Goal: Transaction & Acquisition: Purchase product/service

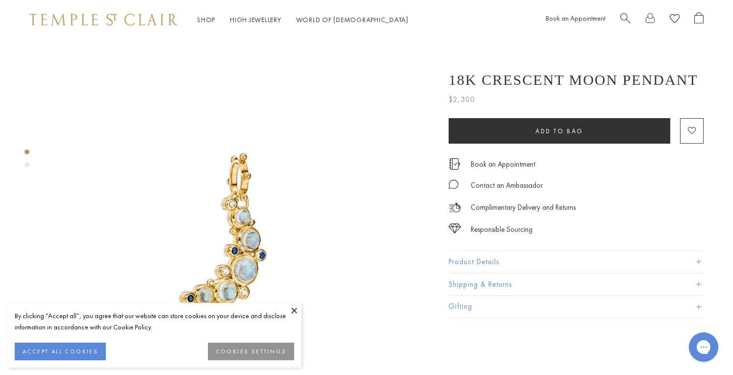
click at [295, 308] on button at bounding box center [294, 310] width 15 height 15
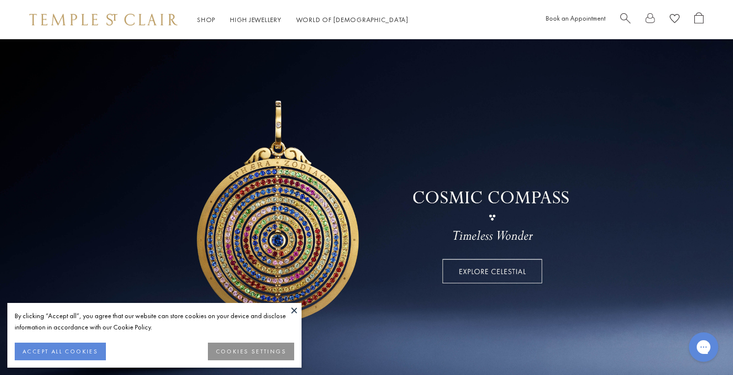
click at [294, 313] on button at bounding box center [294, 310] width 15 height 15
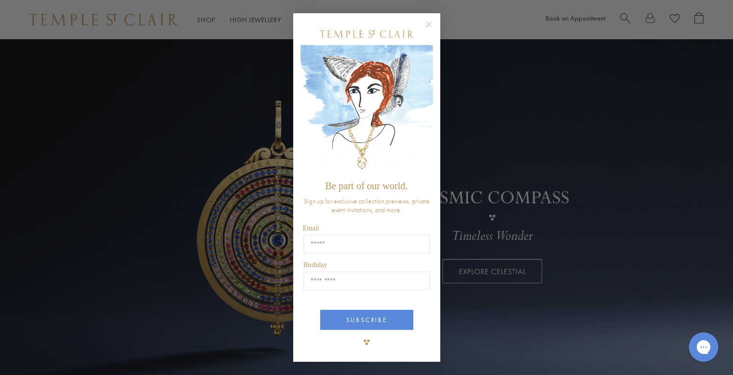
click at [427, 24] on circle "Close dialog" at bounding box center [429, 24] width 12 height 12
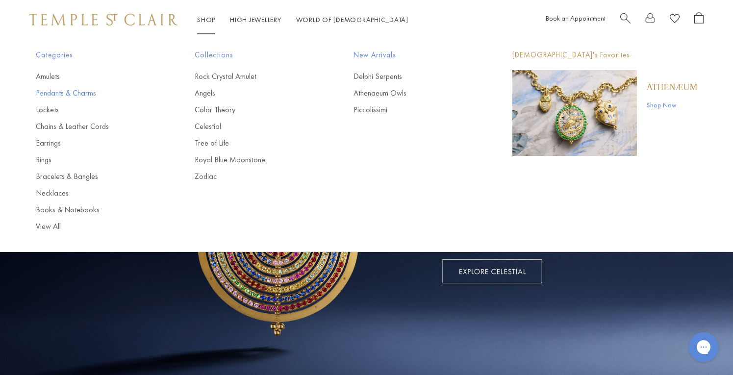
click at [79, 93] on link "Pendants & Charms" at bounding box center [96, 93] width 120 height 11
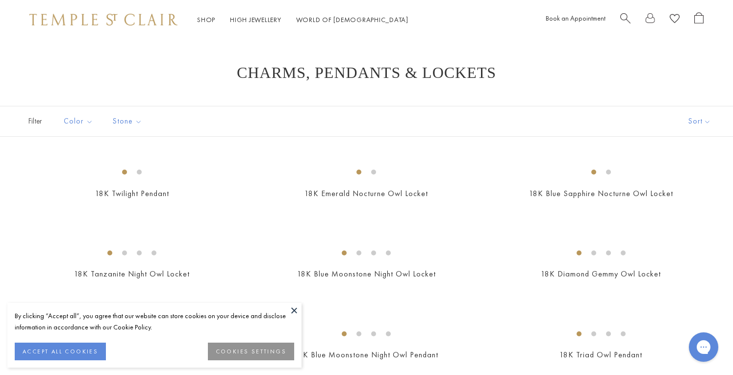
click at [294, 310] on button at bounding box center [294, 310] width 15 height 15
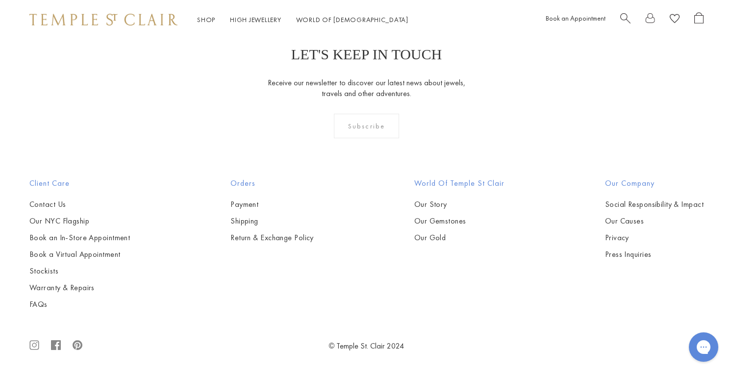
scroll to position [2319, 0]
click at [0, 0] on img at bounding box center [0, 0] width 0 height 0
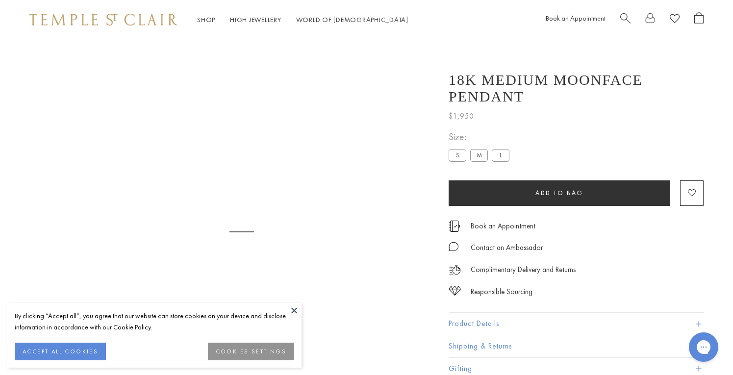
scroll to position [39, 0]
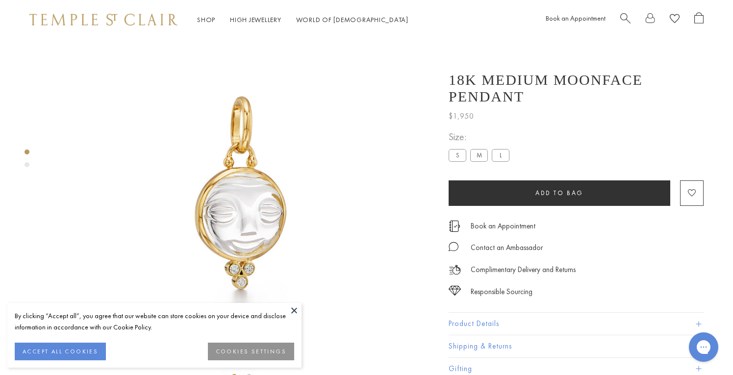
click at [293, 308] on button at bounding box center [294, 310] width 15 height 15
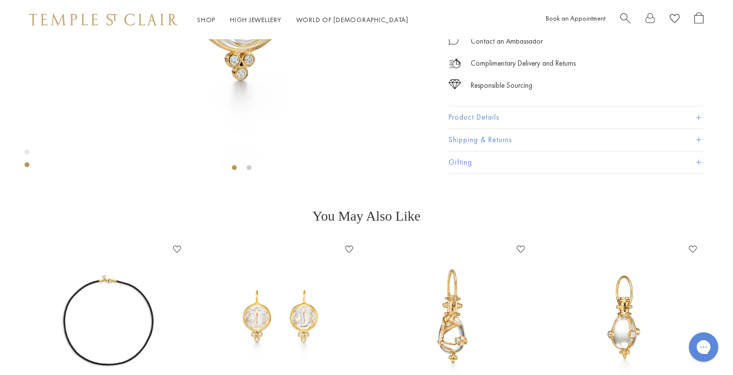
scroll to position [249, 0]
click at [511, 127] on button "Product Details" at bounding box center [576, 116] width 255 height 22
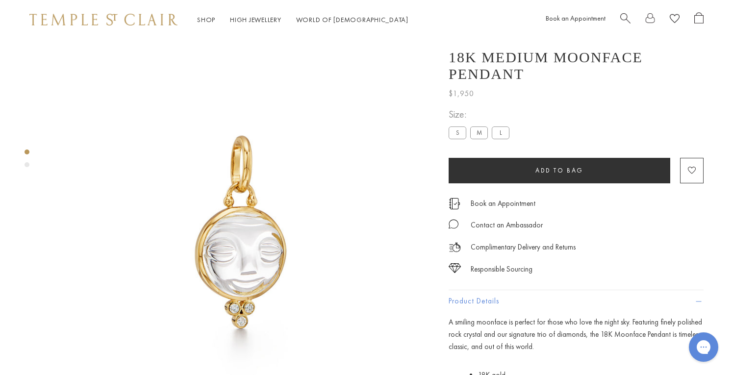
scroll to position [0, 0]
click at [567, 169] on span "Add to bag" at bounding box center [559, 170] width 48 height 8
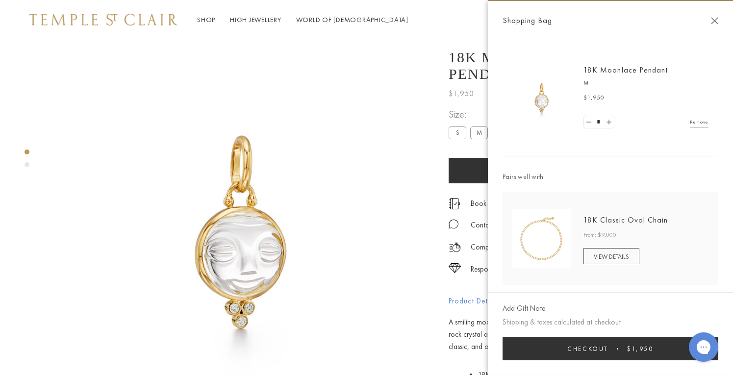
click at [615, 347] on button "Checkout $1,950" at bounding box center [611, 348] width 216 height 23
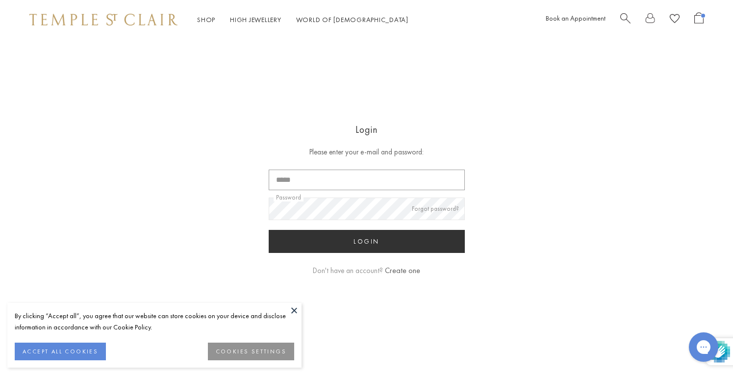
type input "**********"
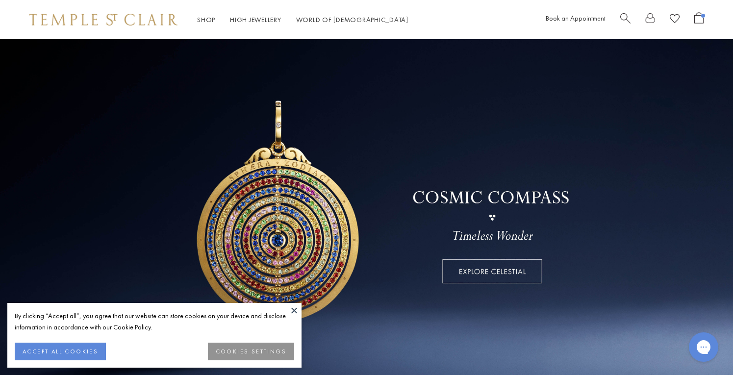
click at [700, 20] on span "Open Shopping Bag" at bounding box center [698, 17] width 9 height 11
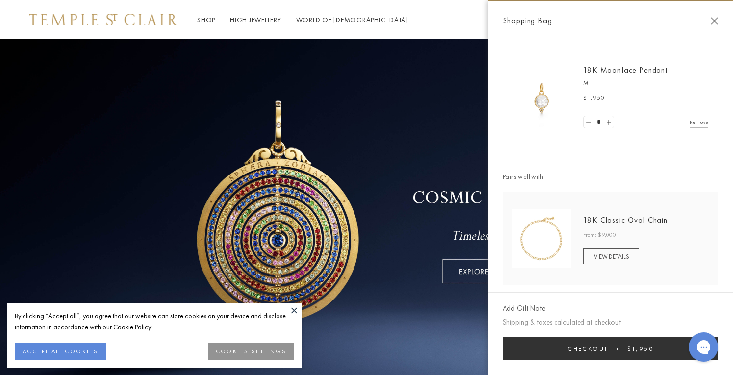
click at [295, 307] on button at bounding box center [294, 310] width 15 height 15
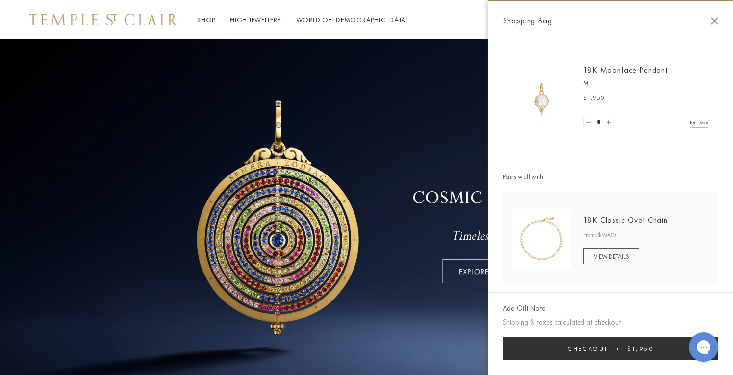
click at [597, 351] on span "Checkout" at bounding box center [587, 349] width 41 height 8
